Goal: Information Seeking & Learning: Find specific page/section

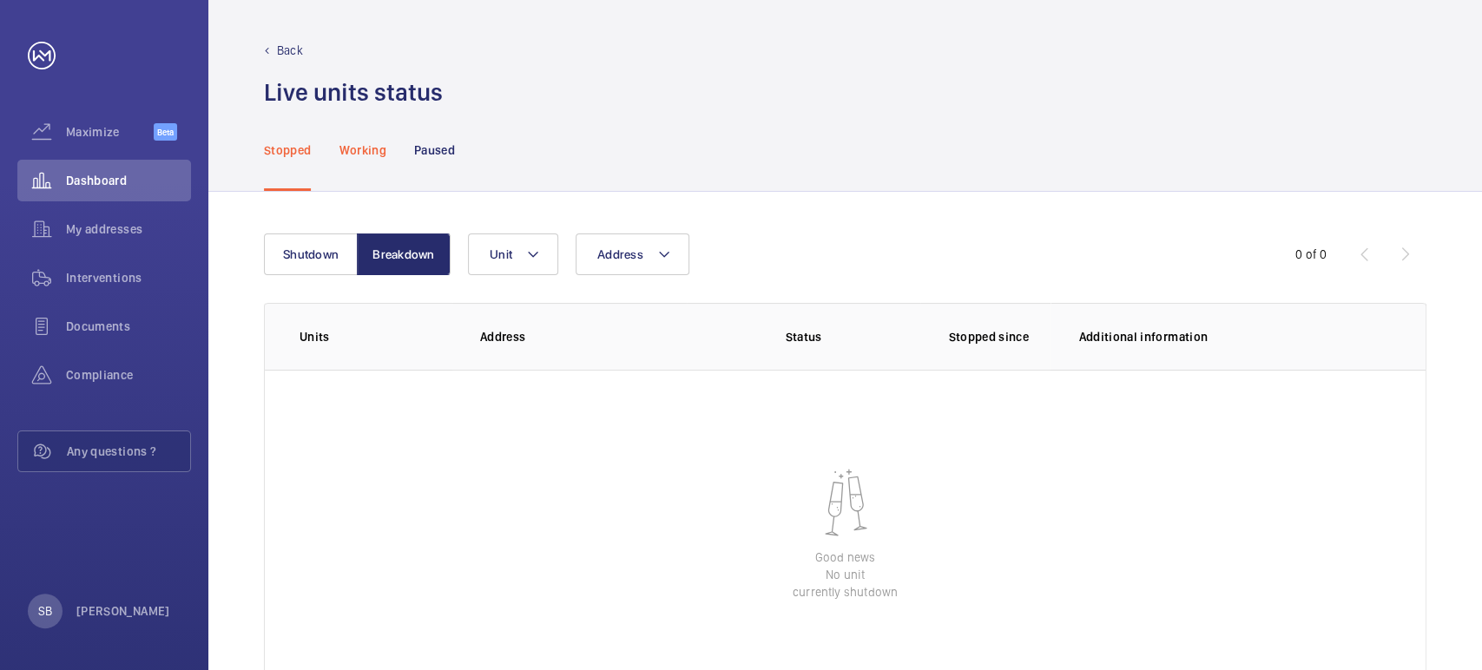
click at [366, 158] on div "Working" at bounding box center [361, 149] width 47 height 82
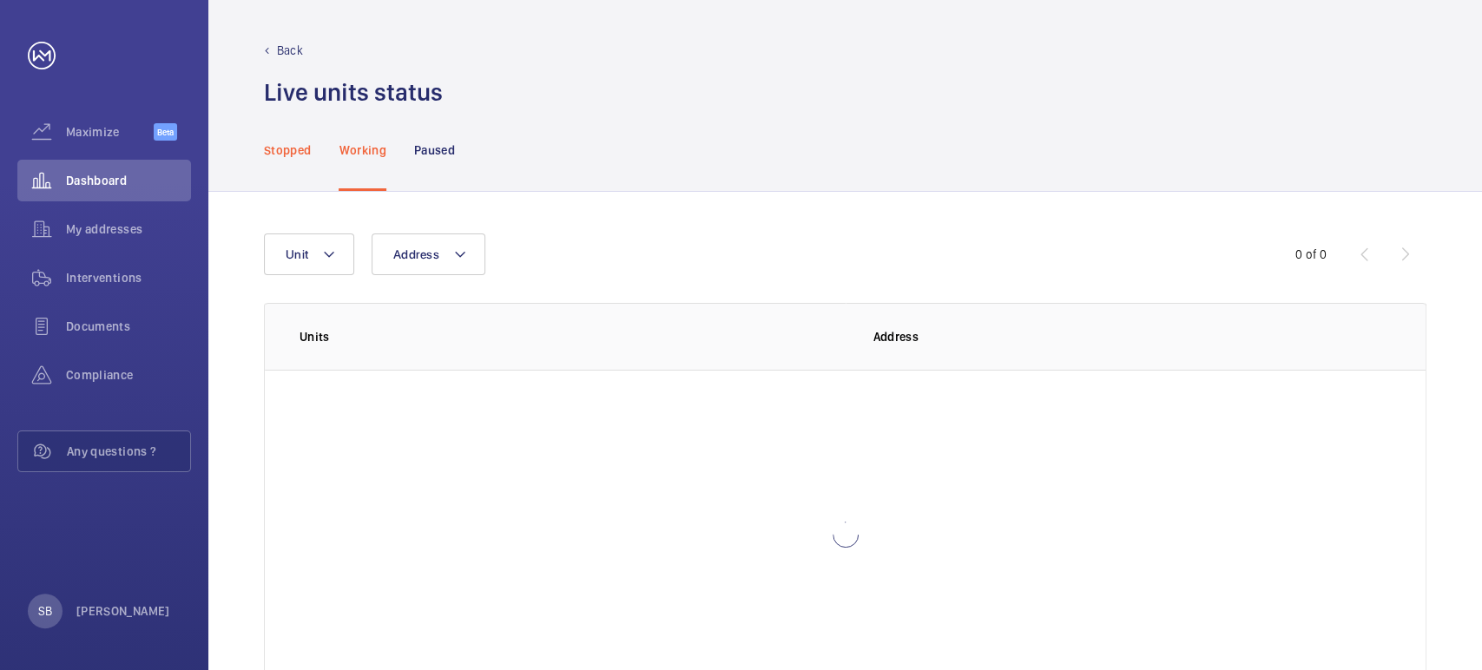
click at [310, 155] on p "Stopped" at bounding box center [287, 149] width 47 height 17
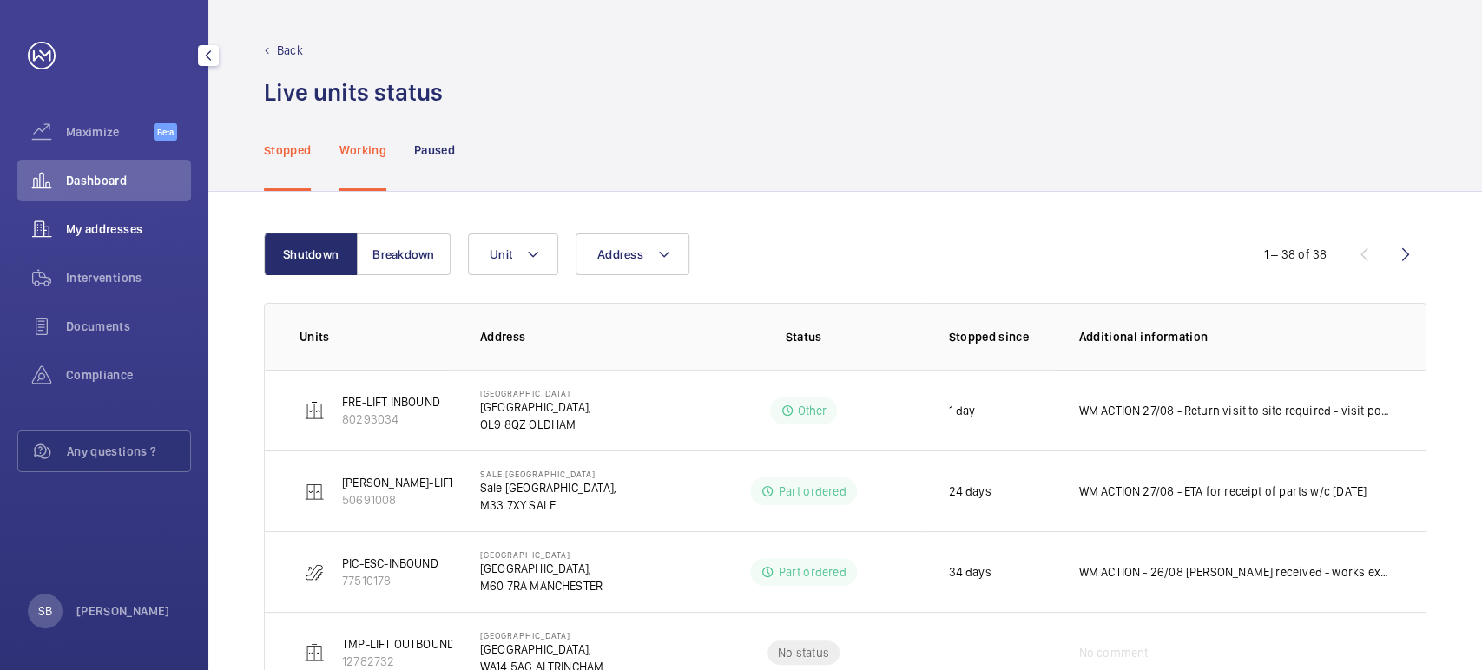
click at [91, 220] on span "My addresses" at bounding box center [128, 228] width 125 height 17
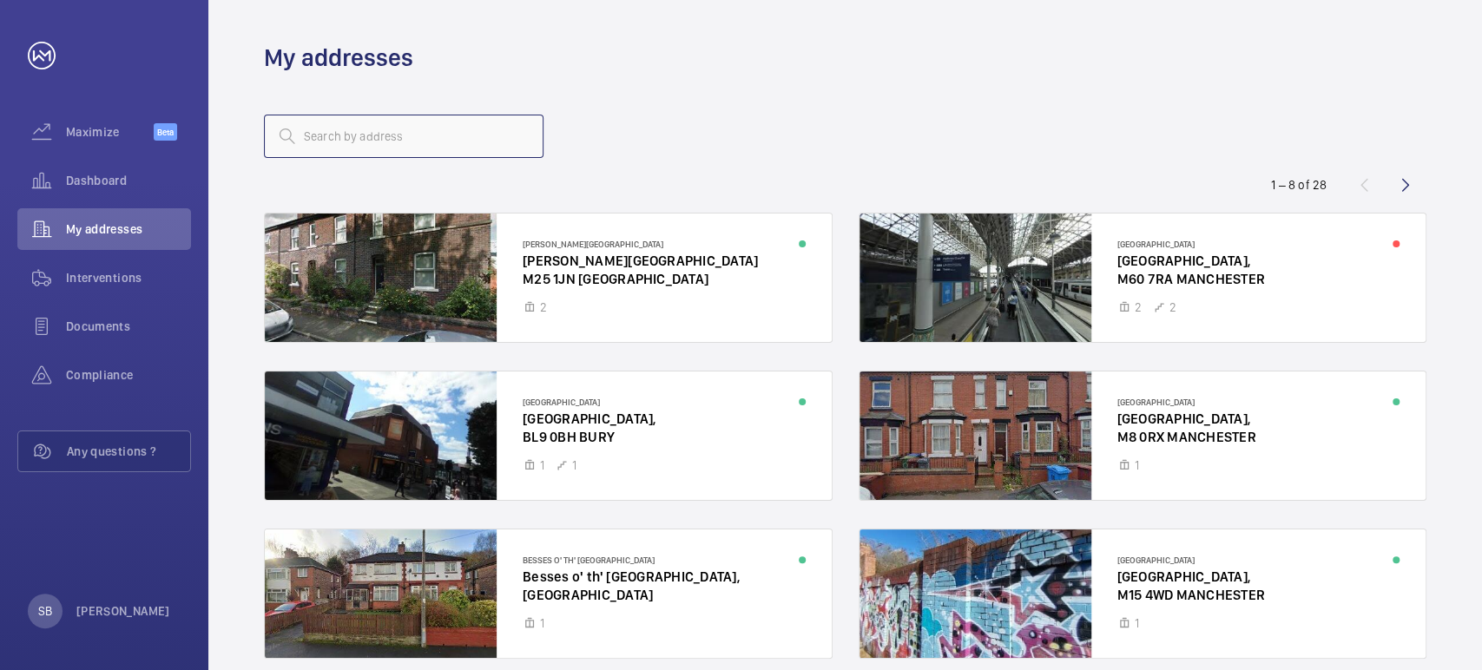
click at [392, 117] on input "text" at bounding box center [403, 136] width 279 height 43
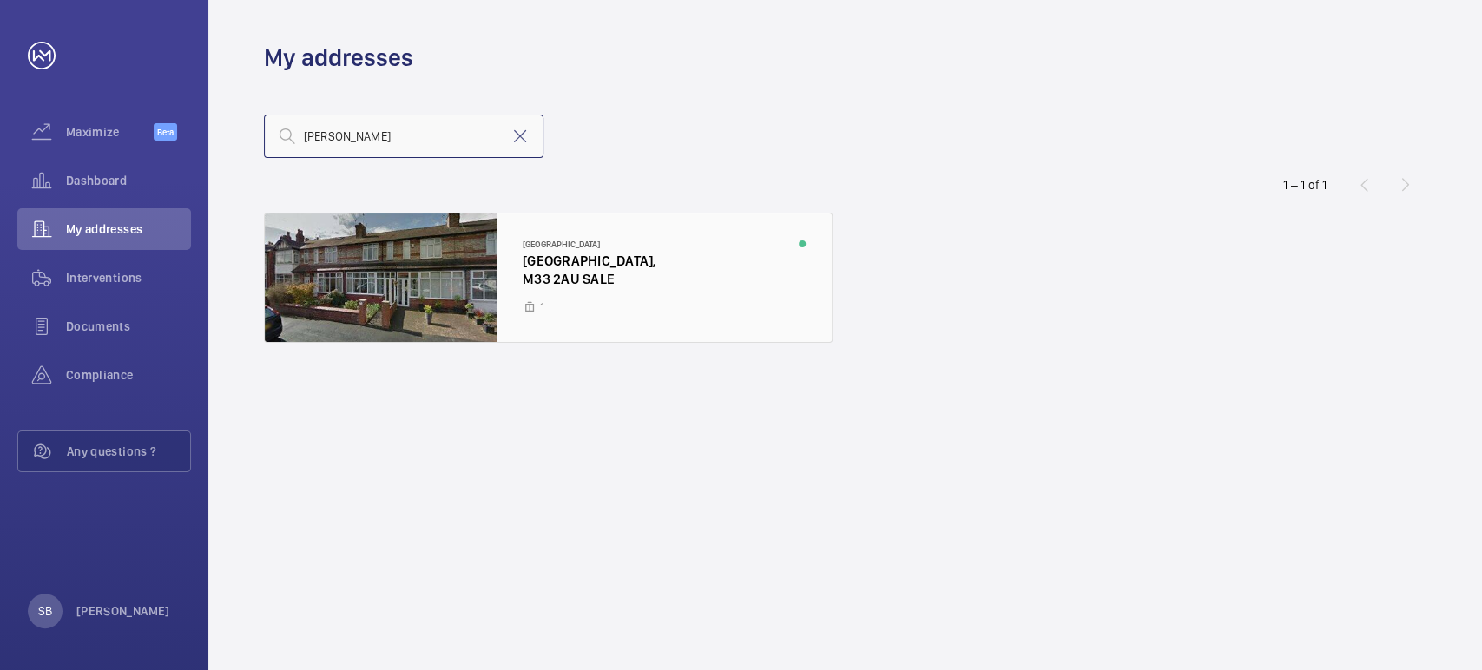
type input "[PERSON_NAME]"
click at [550, 260] on div at bounding box center [548, 278] width 567 height 128
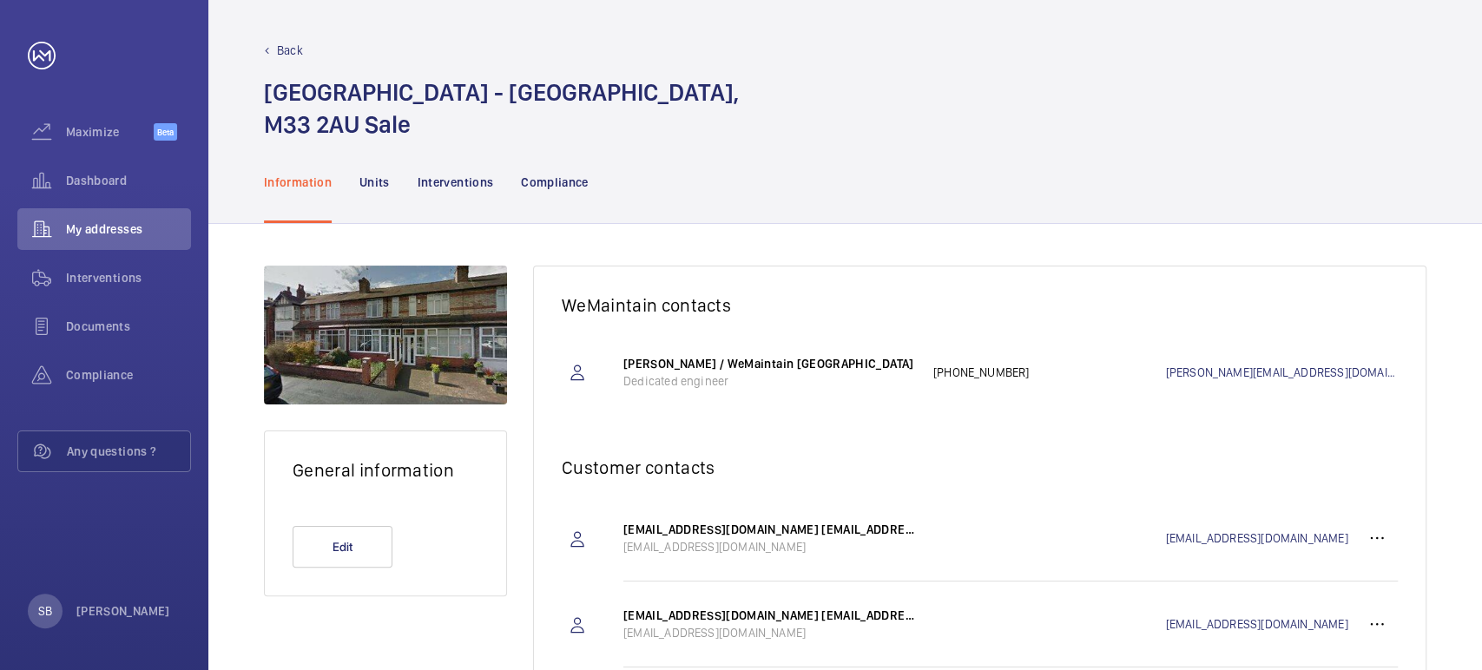
click at [292, 54] on p "Back" at bounding box center [290, 50] width 26 height 17
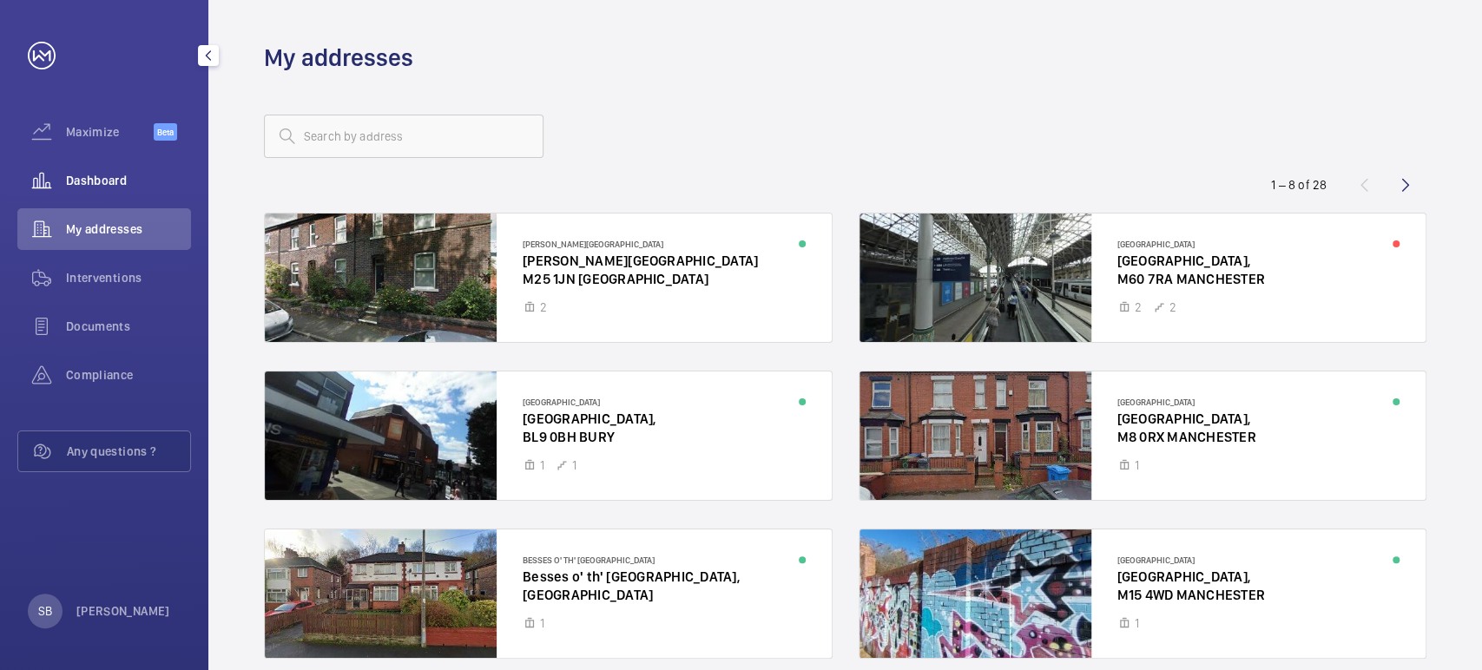
click at [80, 179] on span "Dashboard" at bounding box center [128, 180] width 125 height 17
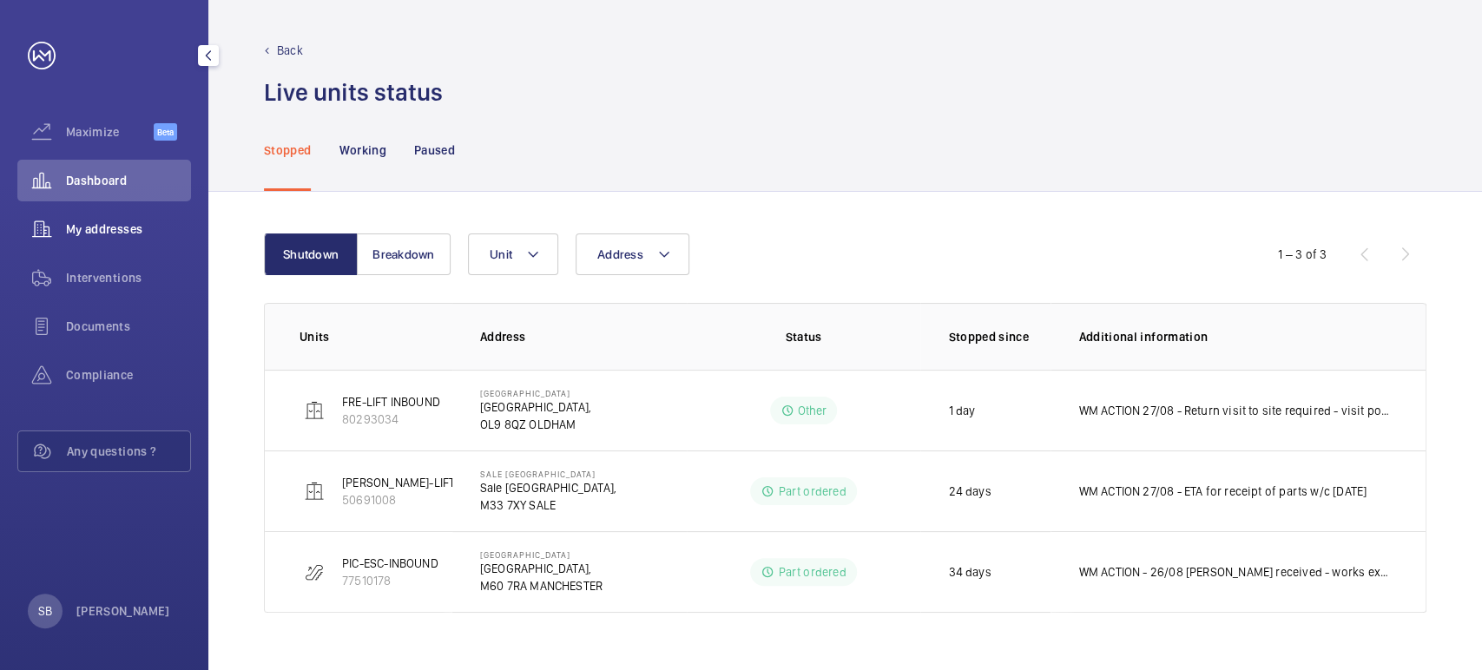
click at [122, 227] on span "My addresses" at bounding box center [128, 228] width 125 height 17
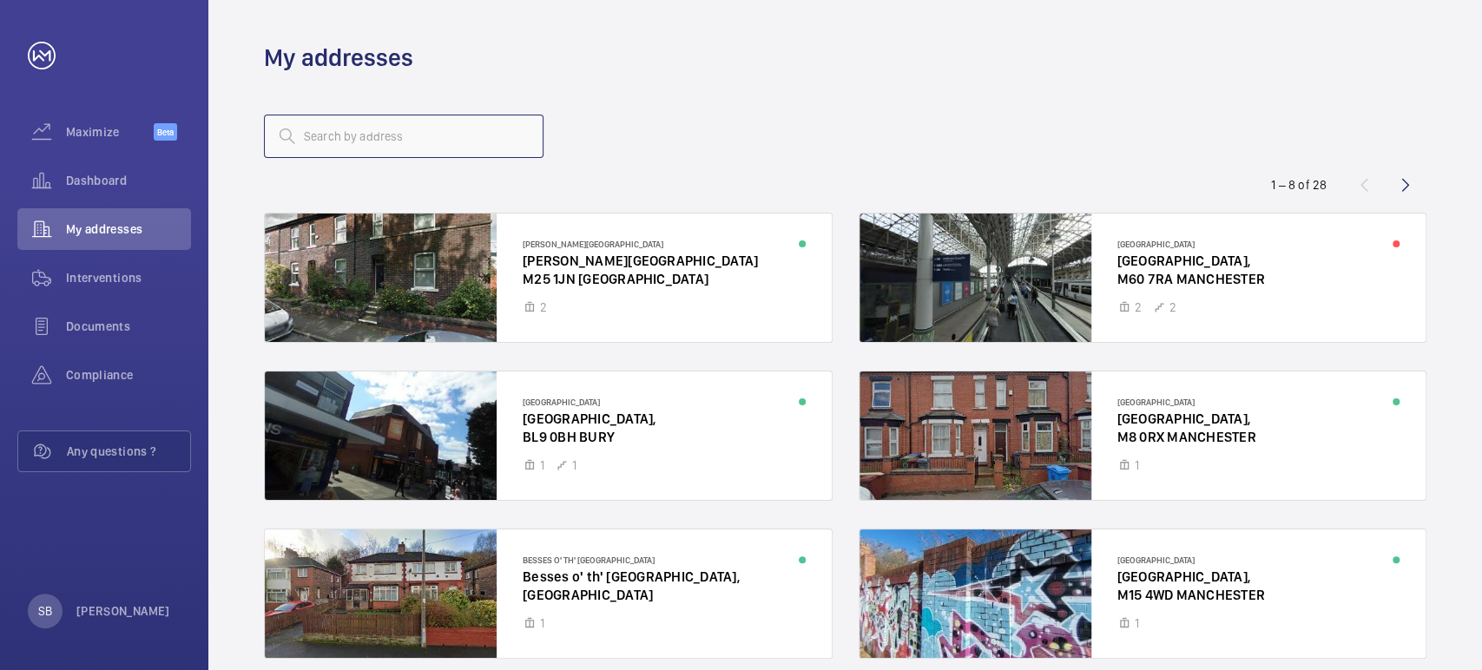
click at [425, 148] on input "text" at bounding box center [403, 136] width 279 height 43
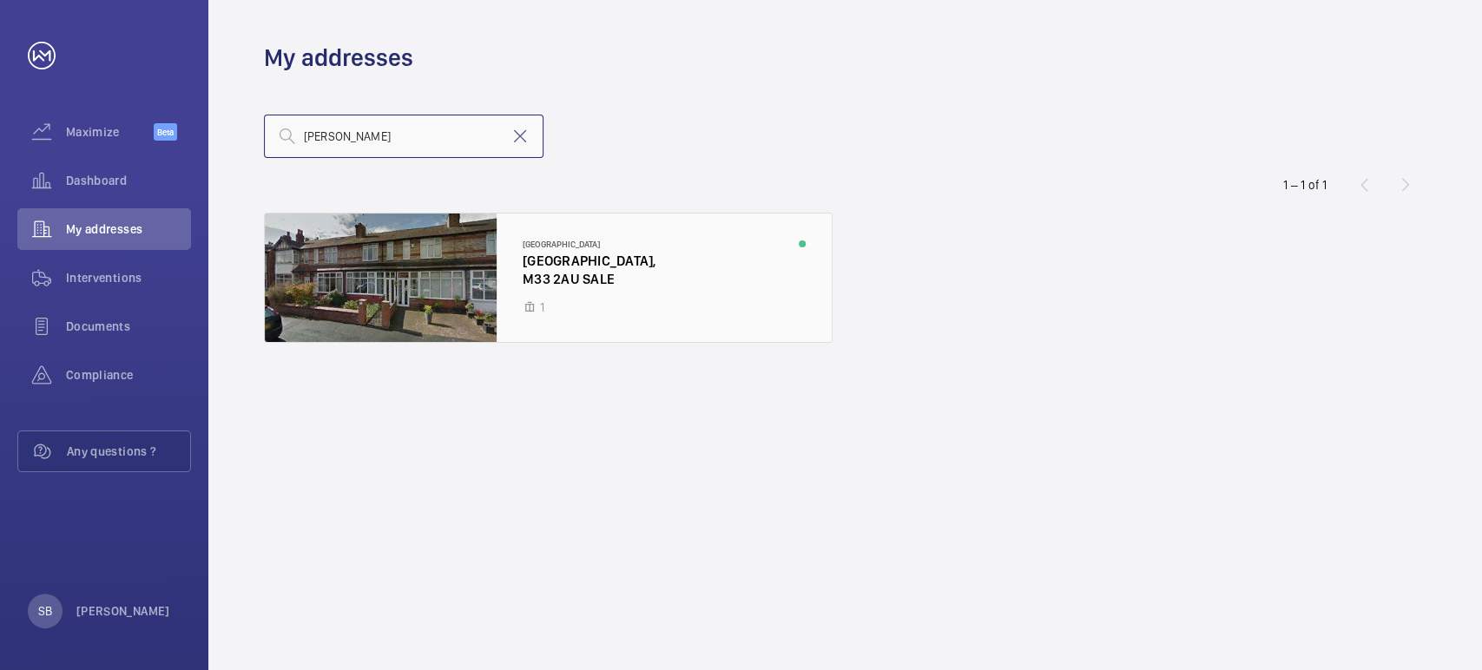
type input "[PERSON_NAME]"
click at [427, 293] on div at bounding box center [548, 278] width 567 height 128
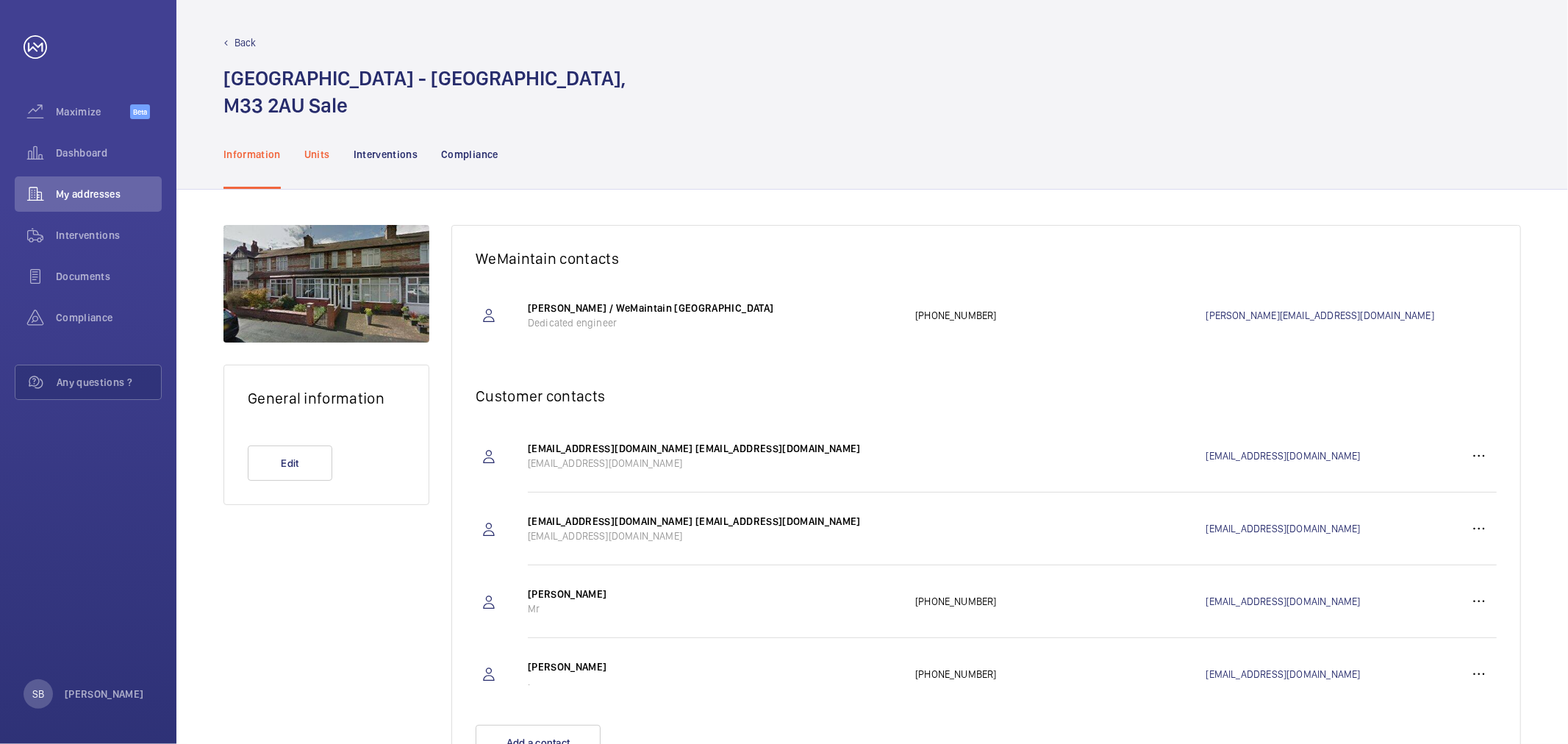
click at [316, 153] on p "Units" at bounding box center [317, 154] width 25 height 14
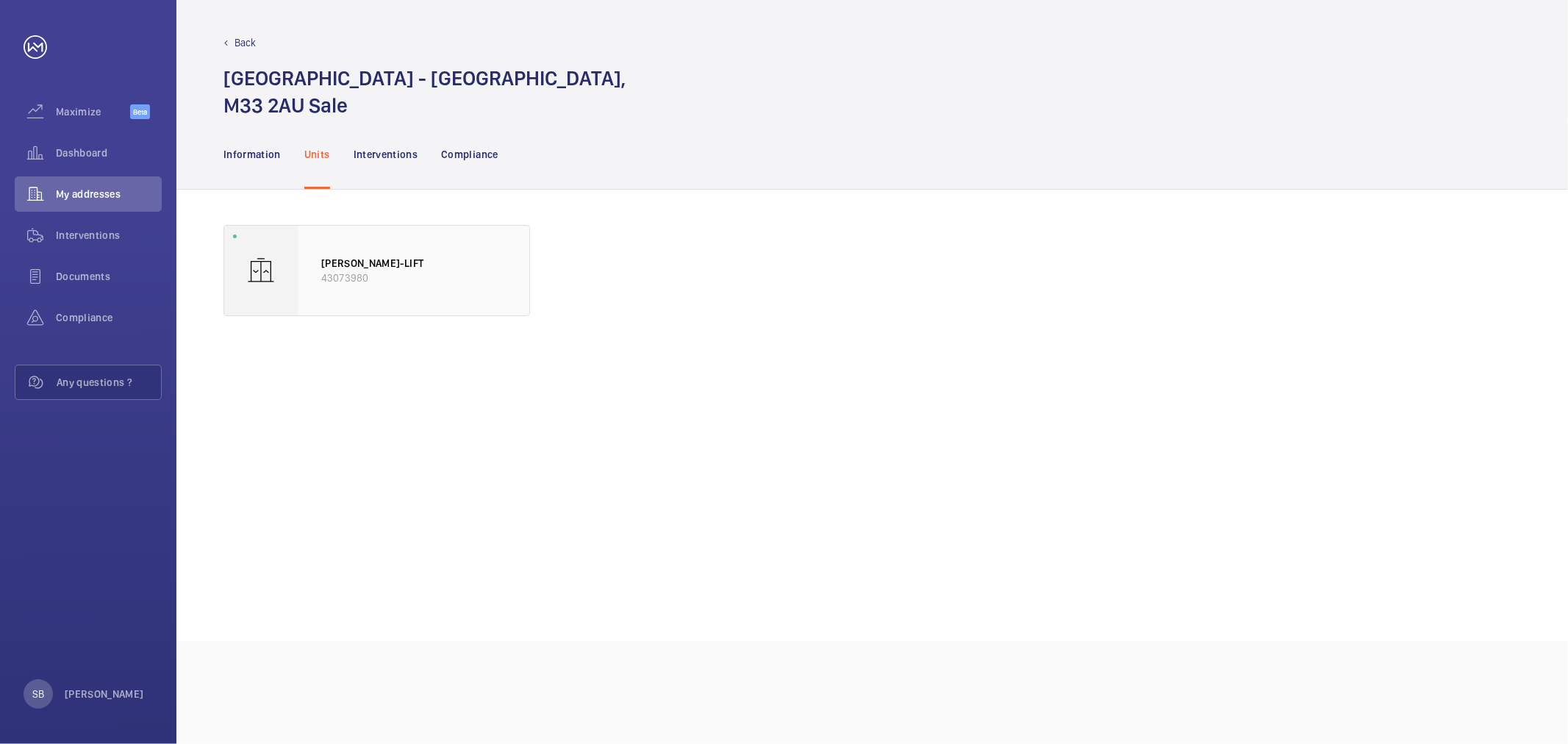
click at [369, 270] on p "43073980" at bounding box center [413, 277] width 185 height 14
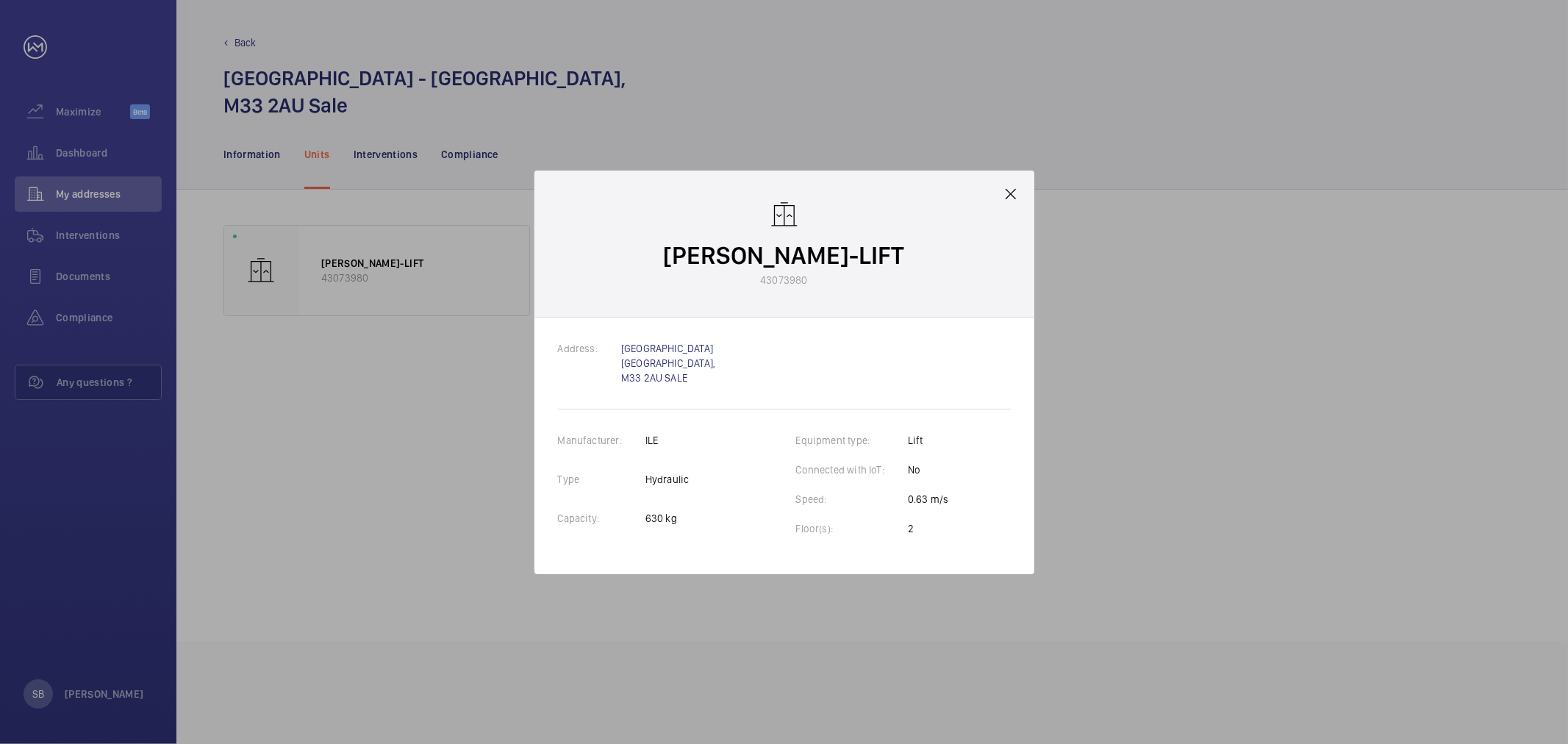
drag, startPoint x: 809, startPoint y: 291, endPoint x: 671, endPoint y: 278, distance: 138.6
click at [671, 278] on div "[PERSON_NAME]-LIFT 43073980" at bounding box center [784, 244] width 500 height 147
click at [767, 285] on p "43073980" at bounding box center [784, 280] width 47 height 14
click at [809, 278] on wm-front-client-platform-device-details "[PERSON_NAME]-LIFT 43073980" at bounding box center [784, 243] width 241 height 87
click at [806, 280] on p "43073980" at bounding box center [784, 280] width 47 height 14
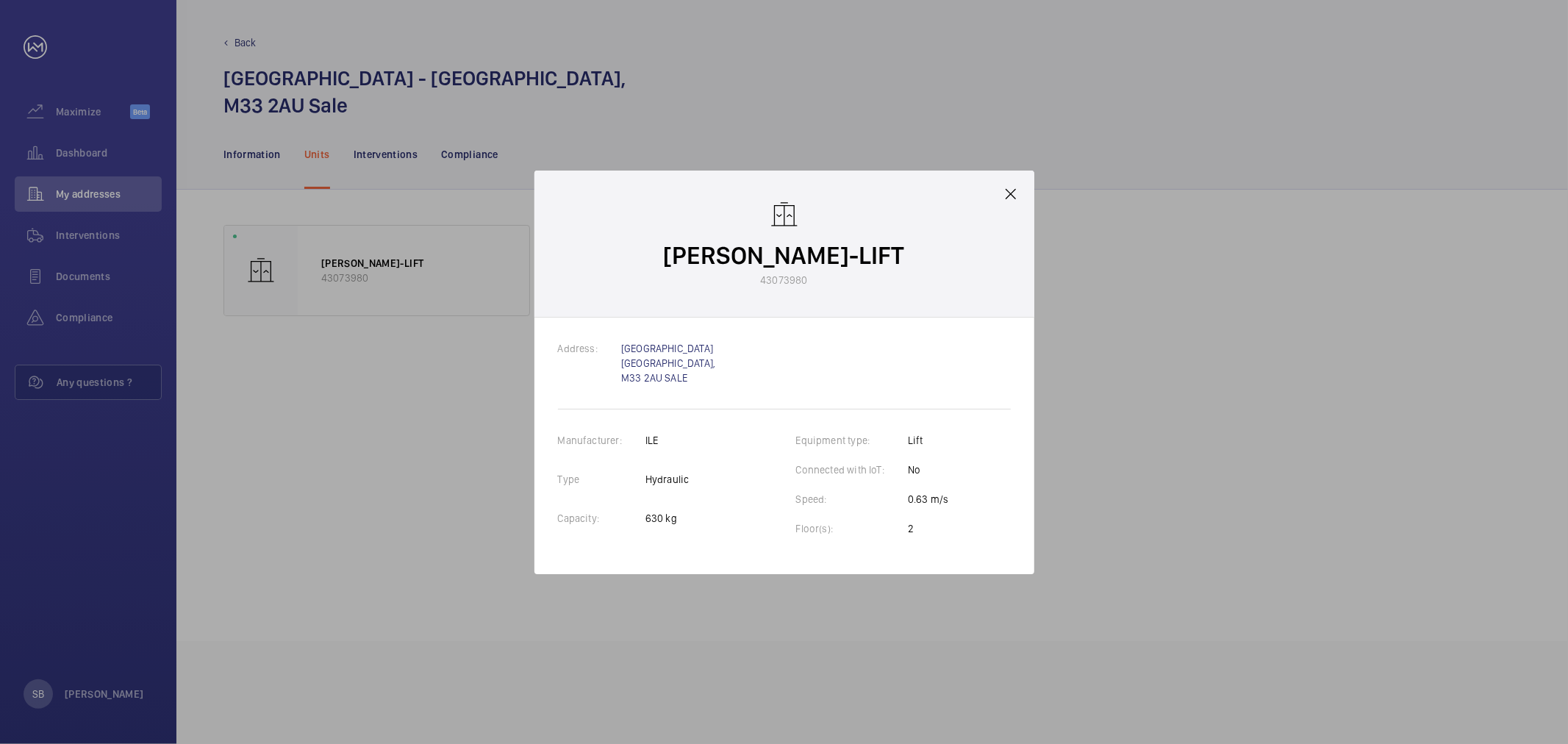
click at [799, 277] on p "43073980" at bounding box center [784, 280] width 47 height 14
click at [760, 278] on wm-front-client-platform-device-details "[PERSON_NAME]-LIFT 43073980" at bounding box center [784, 243] width 241 height 87
click at [765, 280] on p "43073980" at bounding box center [784, 280] width 47 height 14
click at [773, 280] on p "43073980" at bounding box center [784, 280] width 47 height 14
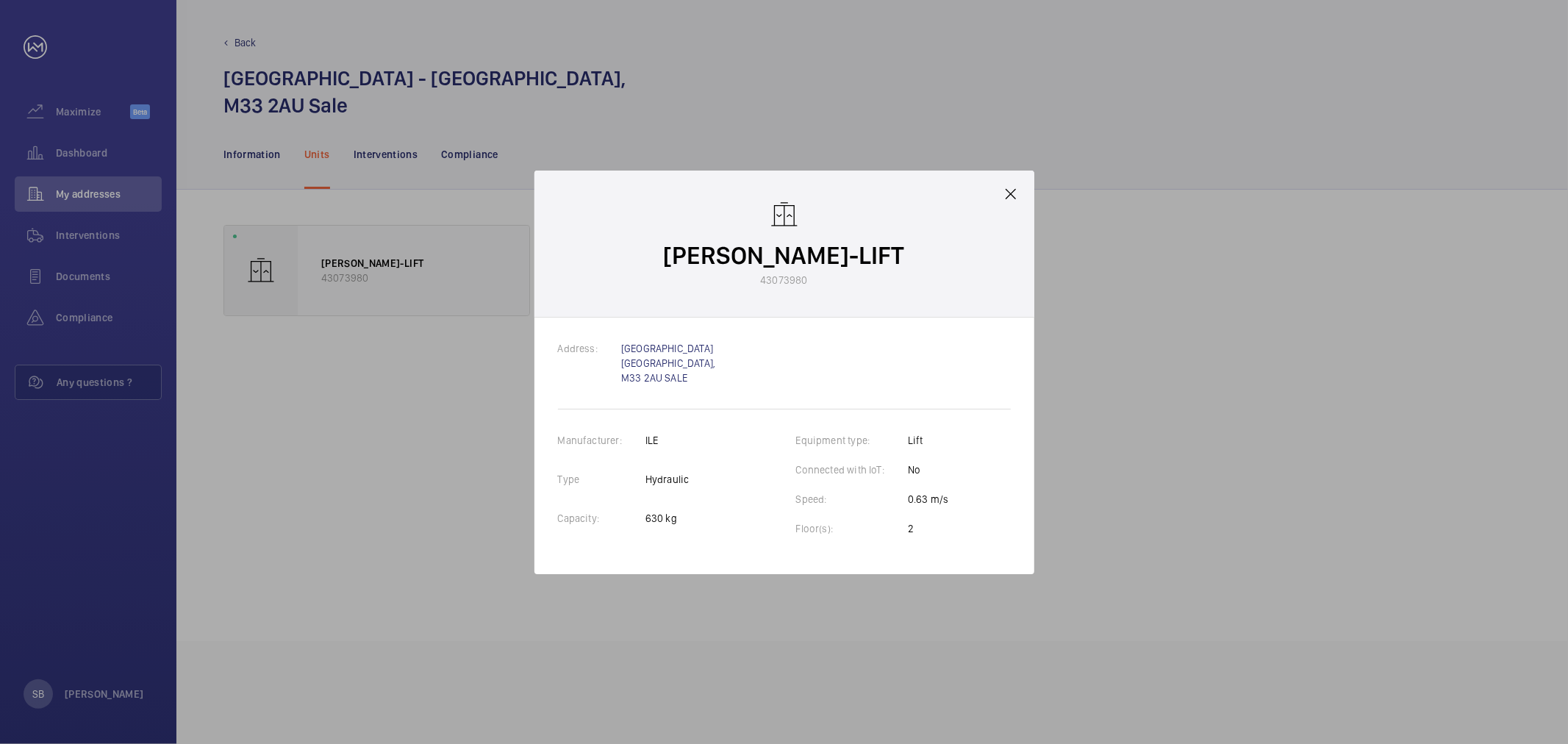
drag, startPoint x: 354, startPoint y: 398, endPoint x: 236, endPoint y: 298, distance: 154.7
click at [350, 405] on div at bounding box center [784, 372] width 1568 height 744
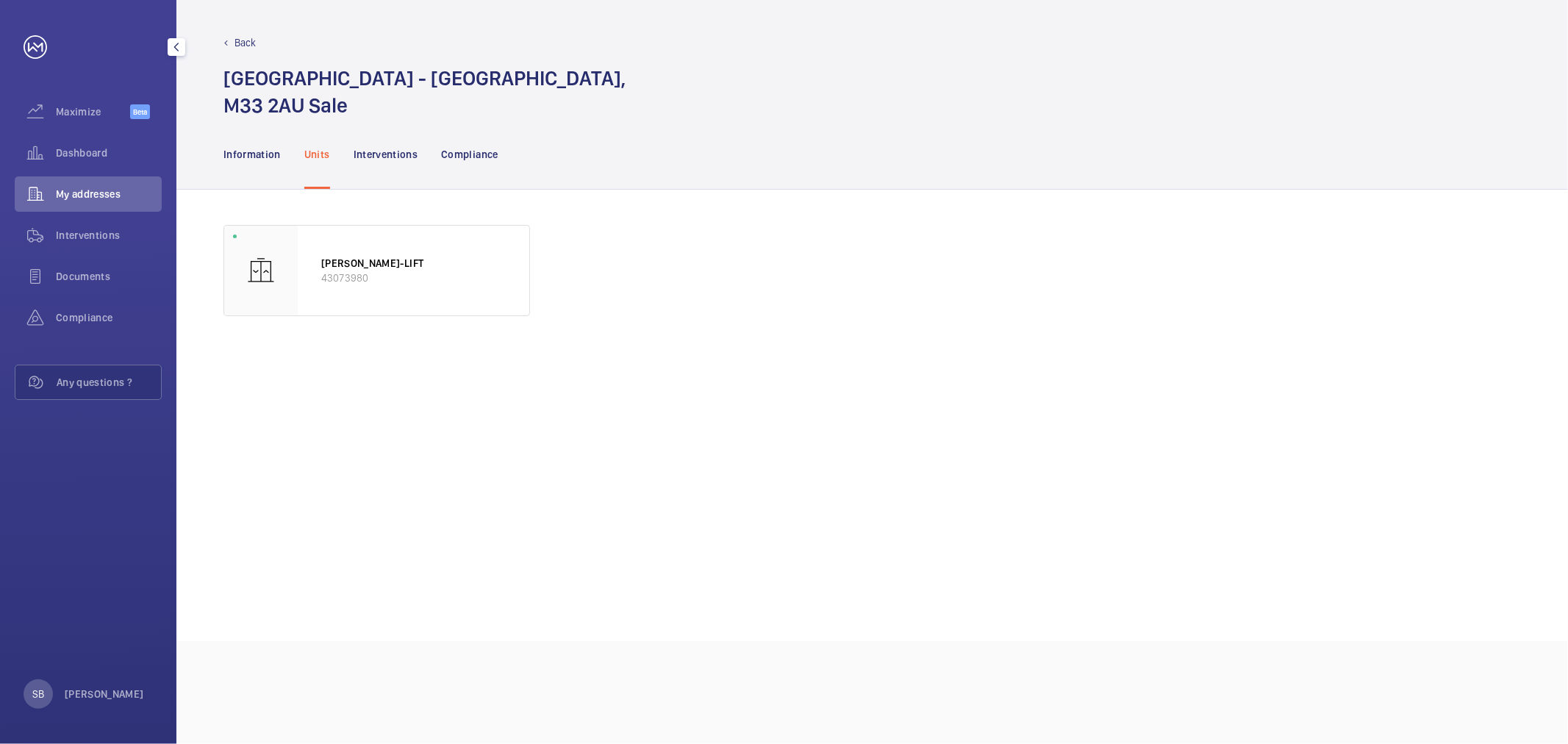
click at [97, 200] on span "My addresses" at bounding box center [108, 193] width 106 height 14
click at [75, 203] on div "My addresses" at bounding box center [88, 194] width 147 height 36
drag, startPoint x: 263, startPoint y: 19, endPoint x: 220, endPoint y: 49, distance: 52.4
click at [262, 22] on div "Back [GEOGRAPHIC_DATA] - [GEOGRAPHIC_DATA] Sale" at bounding box center [872, 59] width 1392 height 119
click at [220, 48] on div "Back [GEOGRAPHIC_DATA] - [GEOGRAPHIC_DATA] Sale" at bounding box center [872, 59] width 1392 height 119
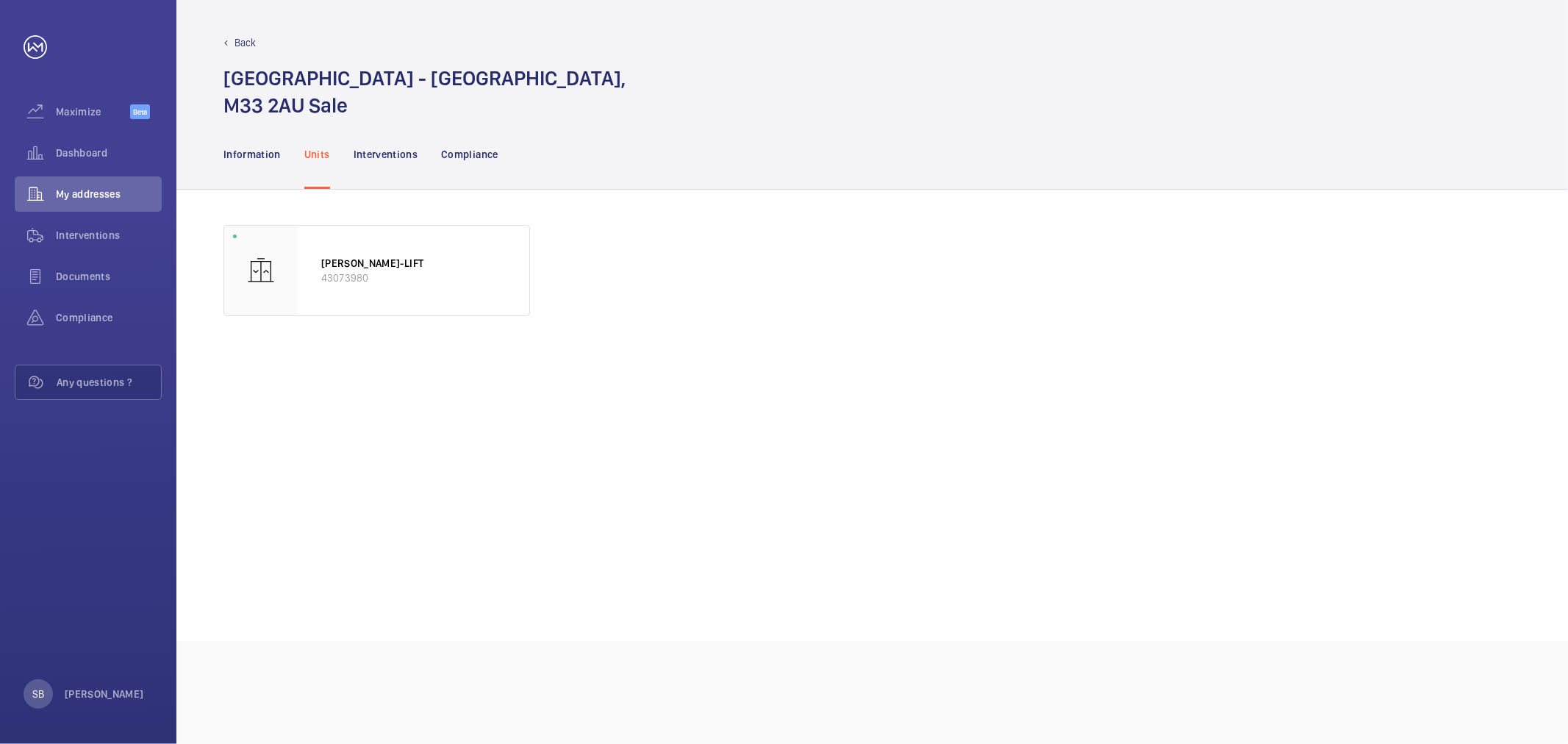
click at [237, 39] on p "Back" at bounding box center [246, 42] width 22 height 14
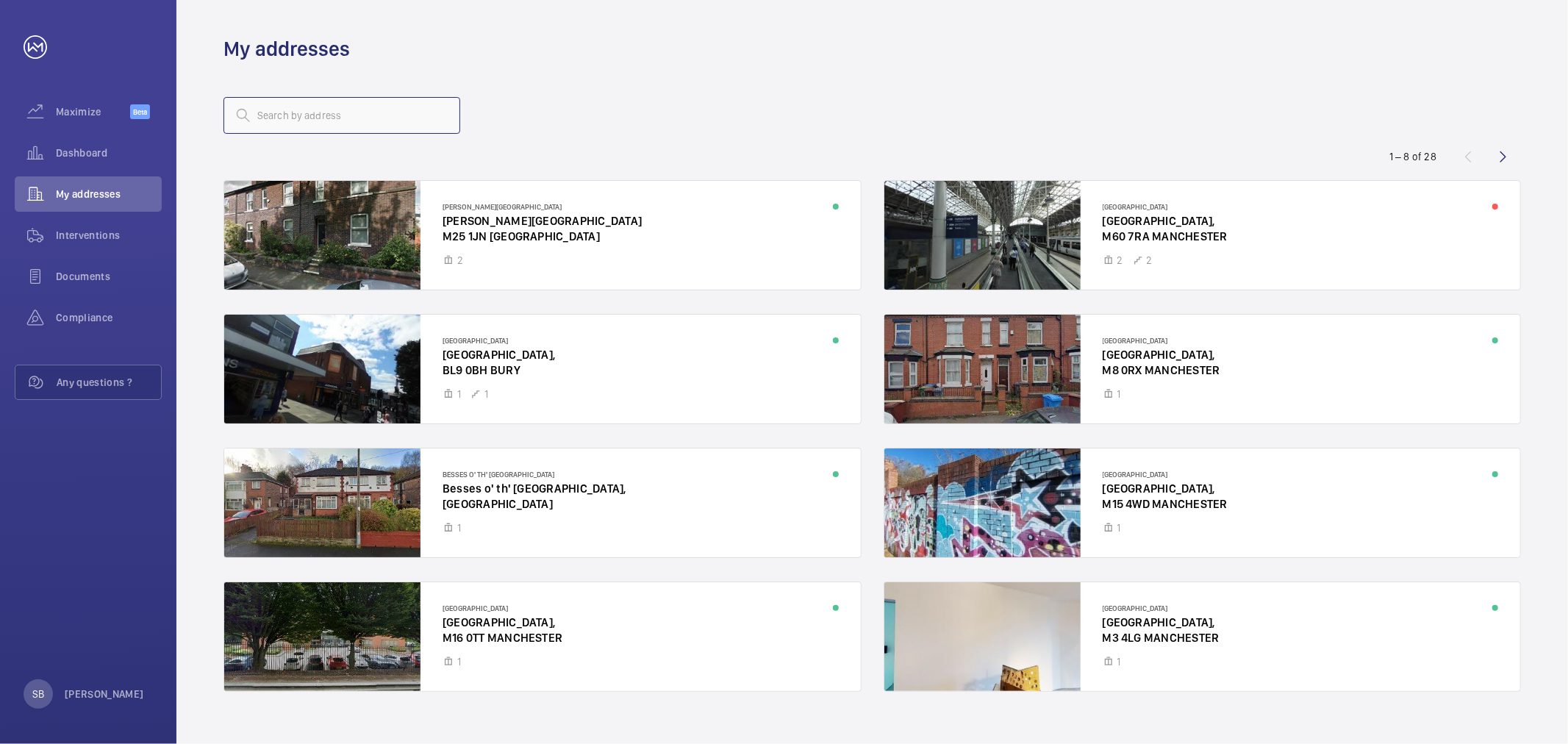
click at [391, 111] on input "text" at bounding box center [341, 115] width 236 height 36
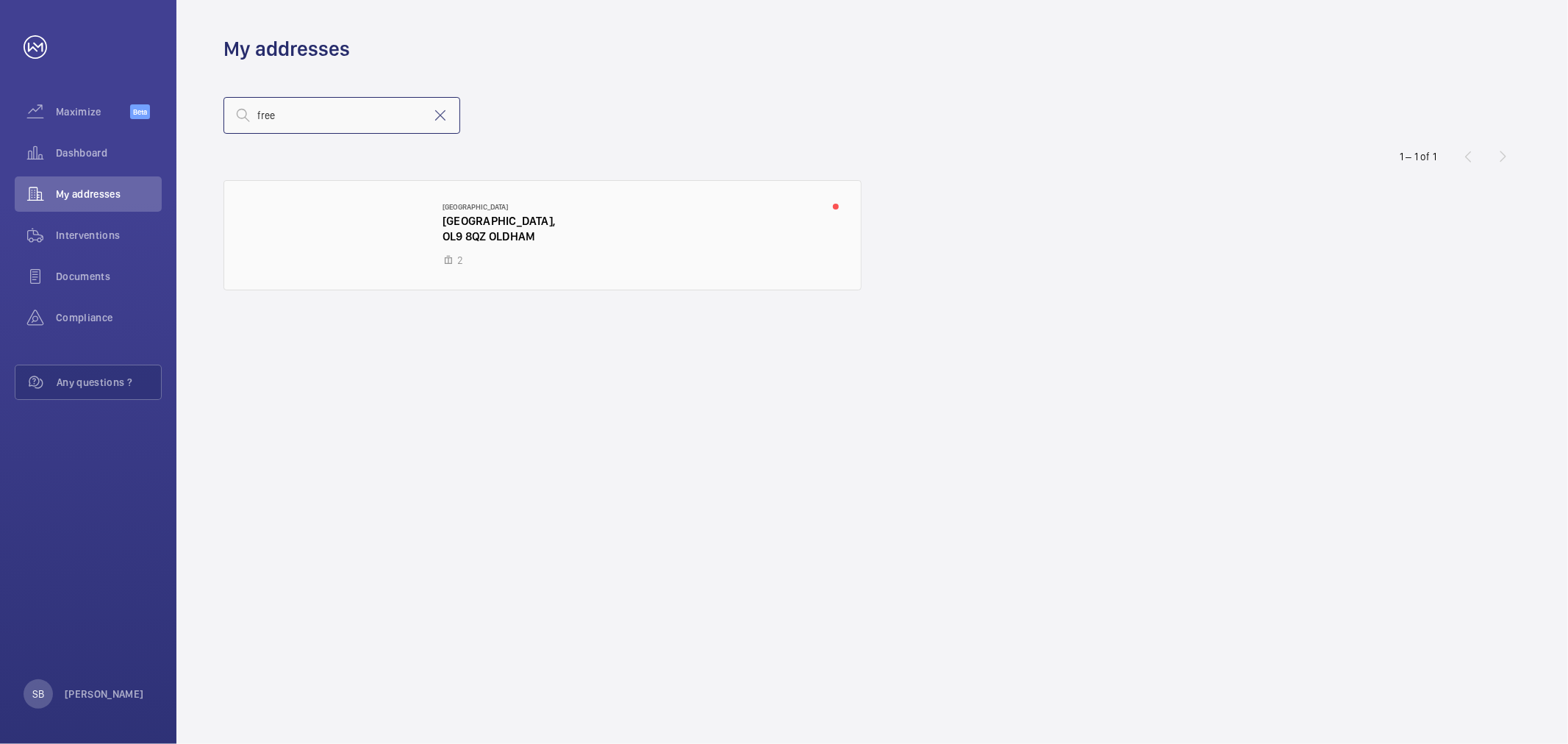
type input "free"
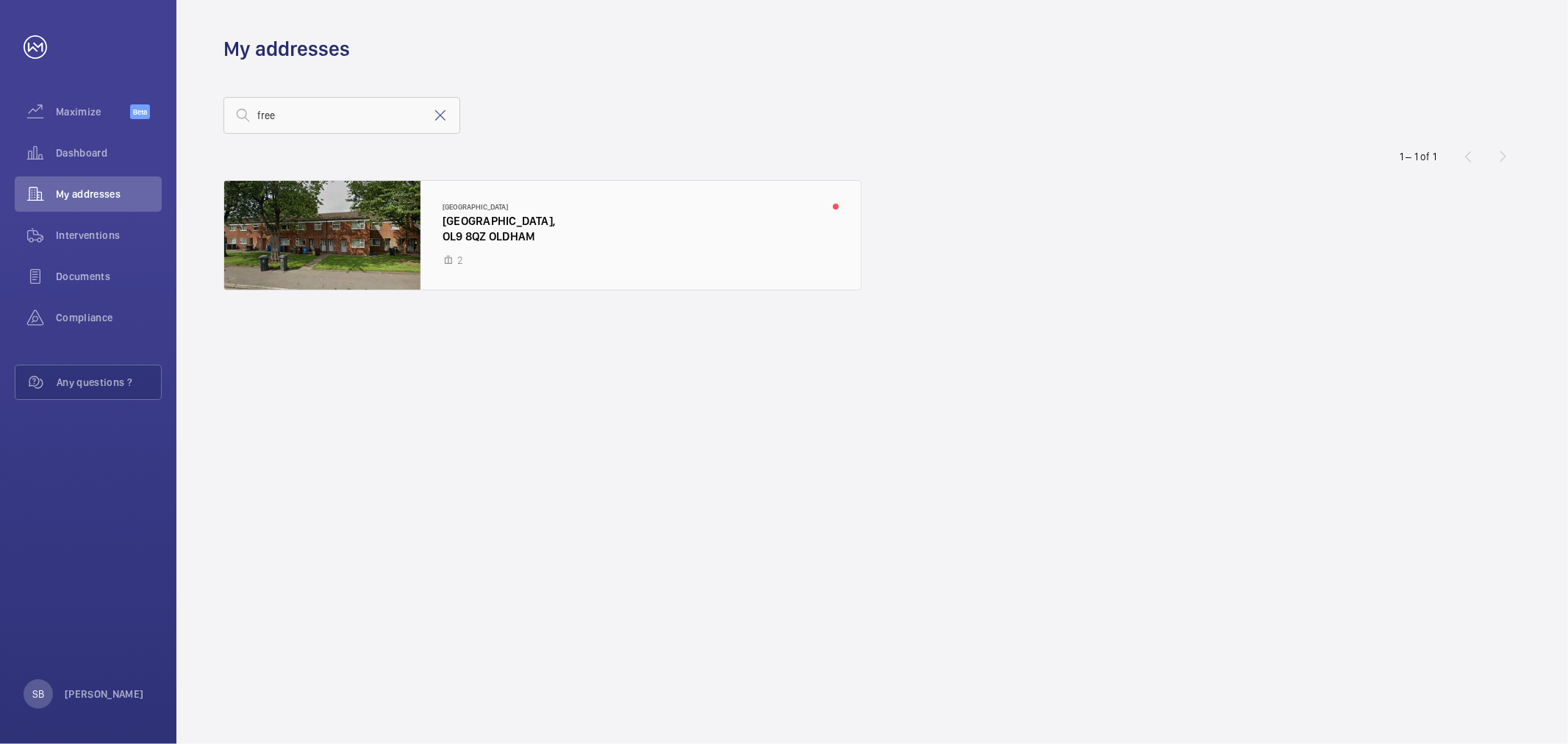
click at [402, 194] on div at bounding box center [543, 236] width 637 height 108
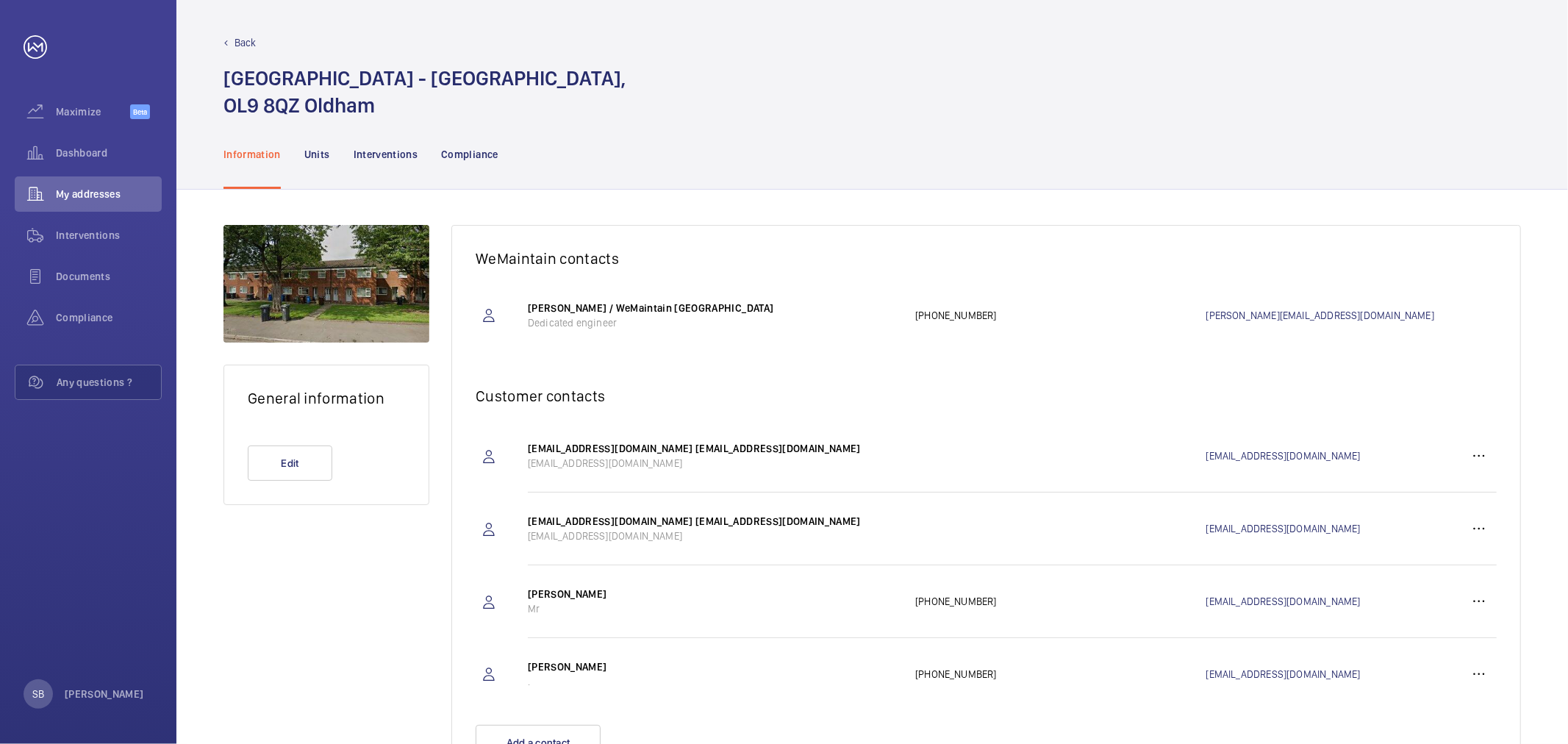
click at [335, 153] on nav "Information Units Interventions Compliance" at bounding box center [361, 154] width 275 height 69
click at [320, 164] on div "Units" at bounding box center [317, 154] width 25 height 69
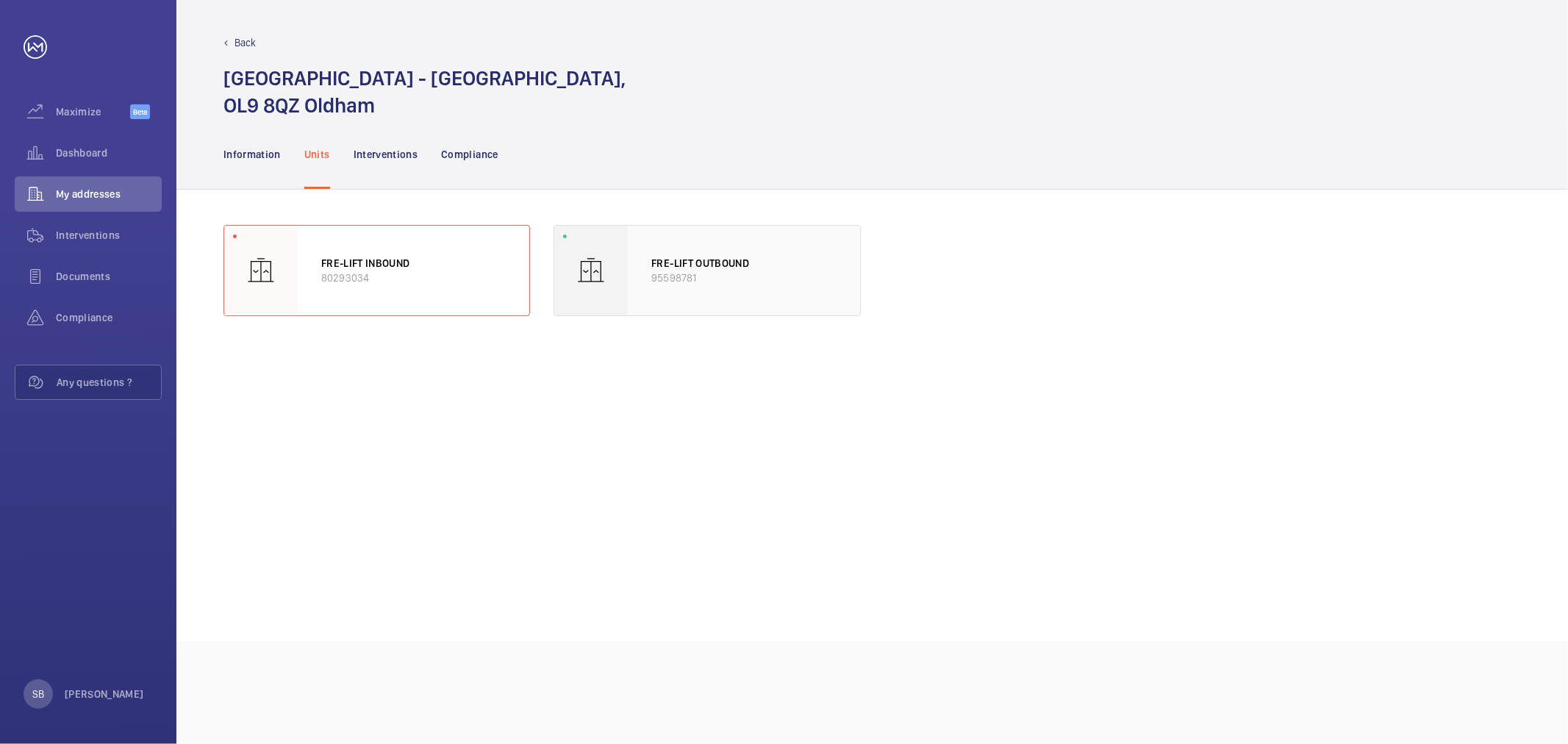
click at [725, 281] on p "95598781" at bounding box center [744, 277] width 185 height 14
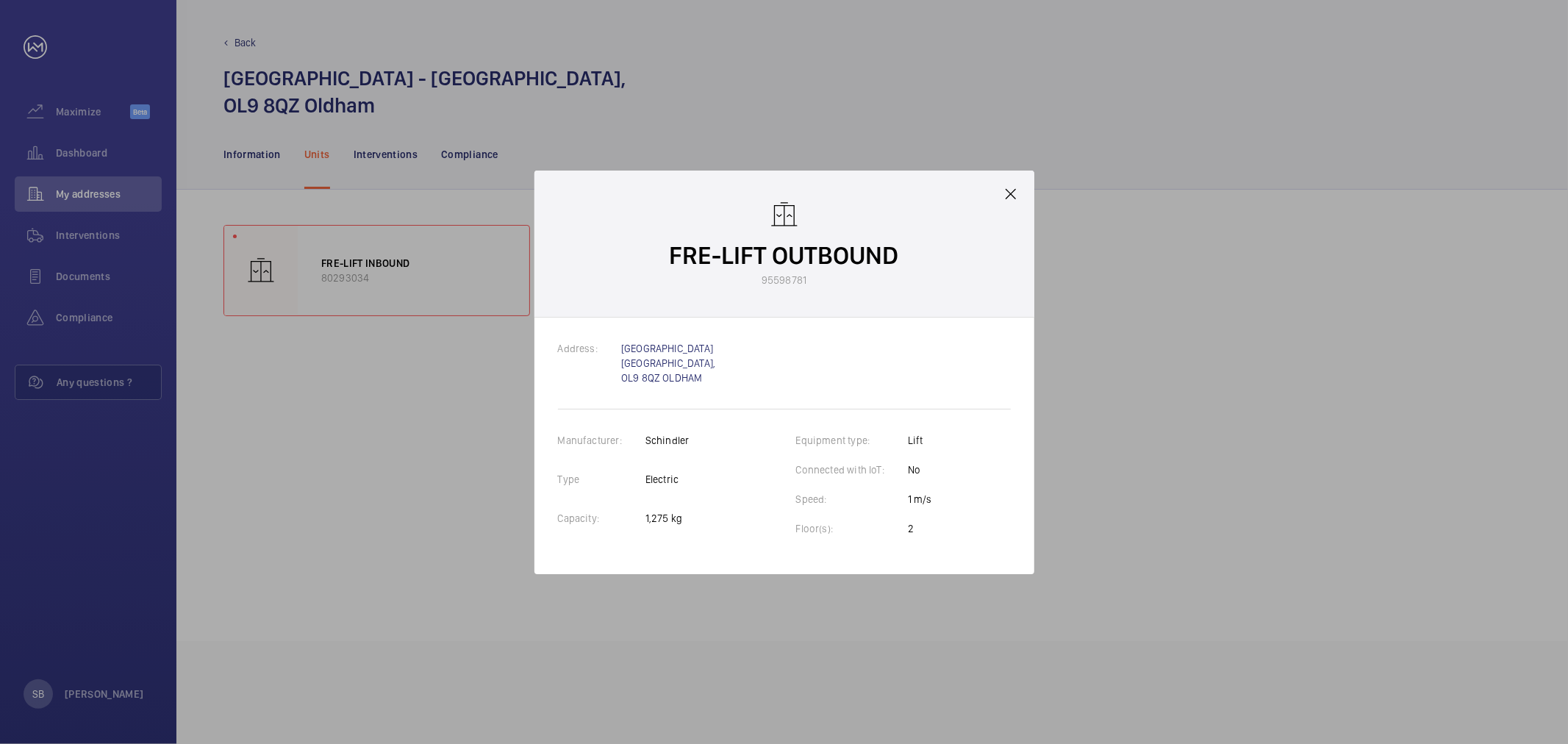
drag, startPoint x: 740, startPoint y: 253, endPoint x: 789, endPoint y: 254, distance: 49.0
click at [743, 253] on p "FRE-LIFT OUTBOUND" at bounding box center [784, 255] width 230 height 35
drag, startPoint x: 792, startPoint y: 254, endPoint x: 888, endPoint y: 259, distance: 96.1
click at [888, 259] on p "FRE-LIFT OUTBOUND" at bounding box center [784, 255] width 230 height 35
